Goal: Task Accomplishment & Management: Manage account settings

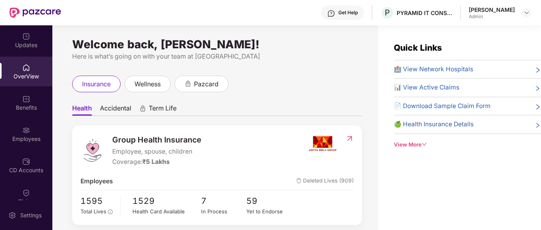
click at [31, 134] on div "Employees" at bounding box center [26, 134] width 52 height 30
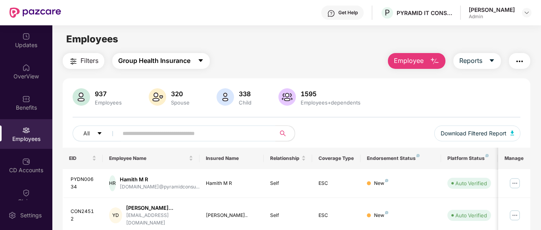
click at [175, 60] on span "Group Health Insurance" at bounding box center [154, 61] width 72 height 10
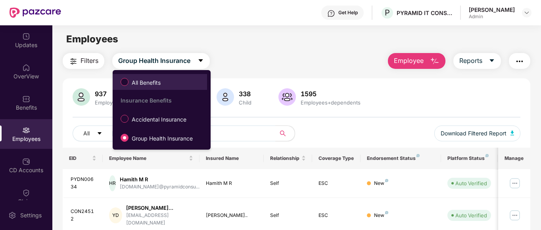
click at [162, 82] on span "All Benefits" at bounding box center [145, 82] width 35 height 9
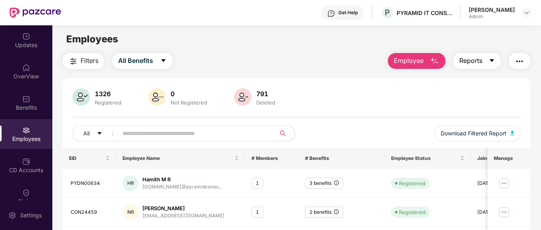
click at [494, 57] on button "Reports" at bounding box center [477, 61] width 48 height 16
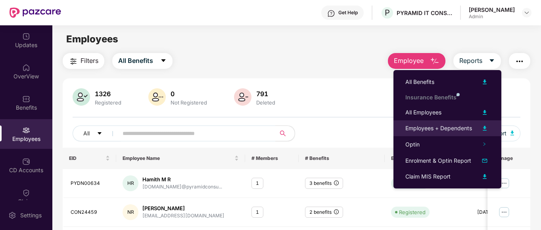
click at [454, 131] on div "Employees + Dependents" at bounding box center [438, 128] width 67 height 9
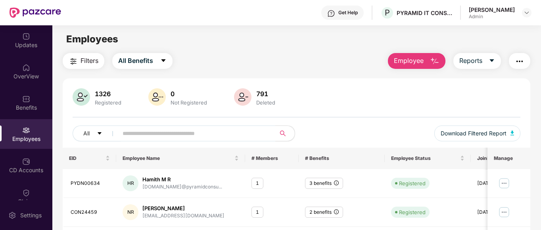
click at [455, 40] on div "Employees" at bounding box center [296, 39] width 488 height 15
click at [512, 133] on img "button" at bounding box center [512, 133] width 4 height 5
